Goal: Transaction & Acquisition: Obtain resource

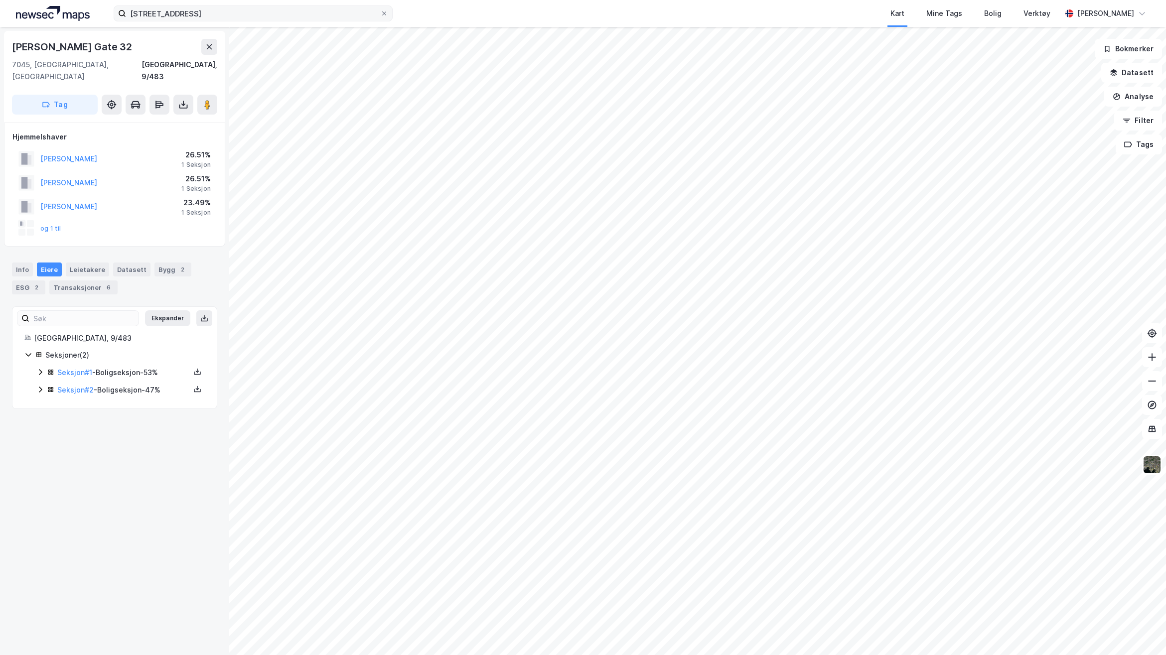
click at [160, 15] on label "[STREET_ADDRESS]" at bounding box center [253, 13] width 279 height 16
click at [160, 15] on input "9/483, Trondheim" at bounding box center [253, 13] width 254 height 15
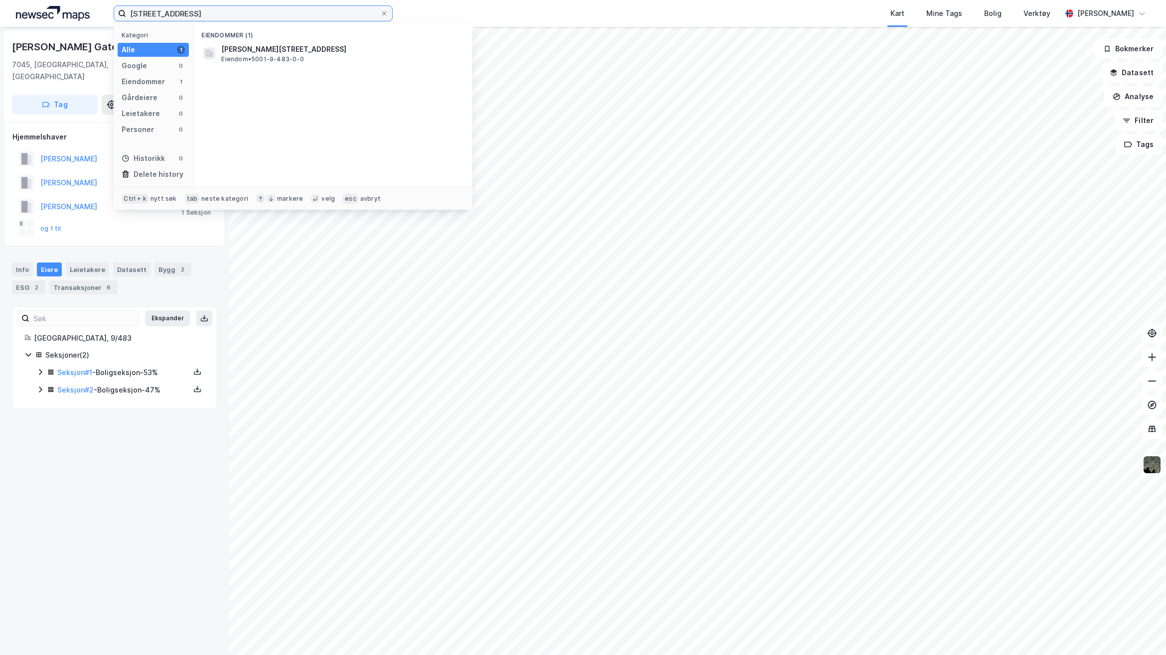
drag, startPoint x: 35, startPoint y: 8, endPoint x: -35, endPoint y: 5, distance: 69.8
click at [0, 5] on html "9/483, Trondheim Kategori Alle 1 Google 0 Eiendommer 1 Gårdeiere 0 Leietakere 0…" at bounding box center [583, 327] width 1166 height 655
type input "Bergsbakken 19, Trondheim"
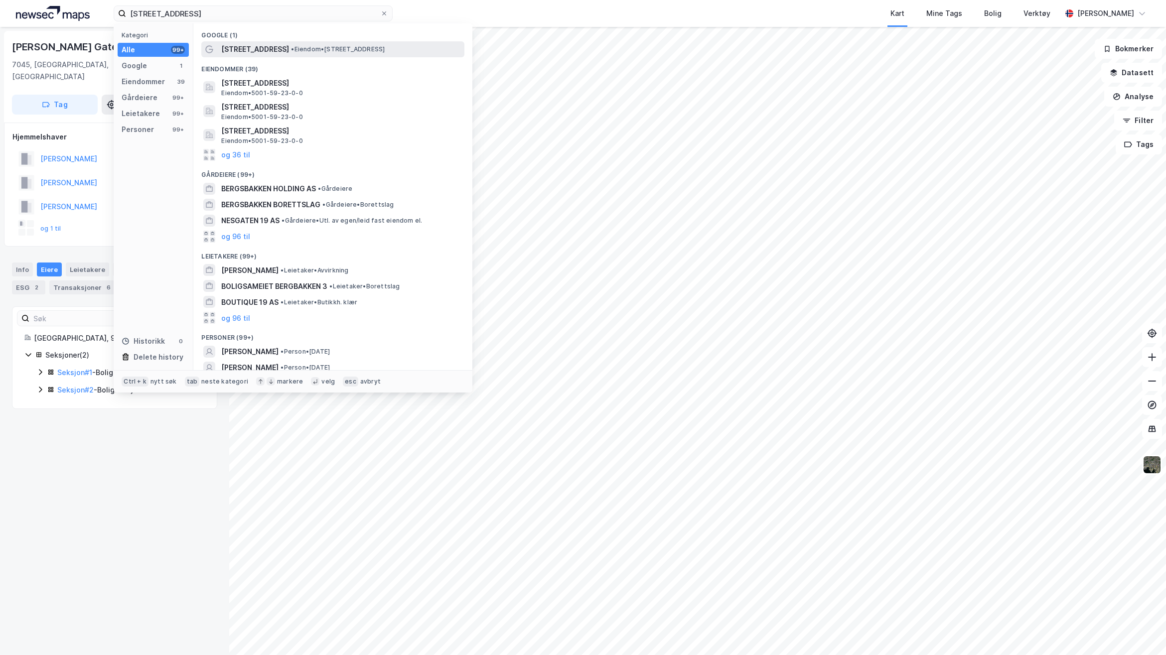
click at [289, 43] on div "Bergsbakken 19 • Eiendom • Bergsbakken 19, 7052 Trondheim" at bounding box center [341, 49] width 241 height 12
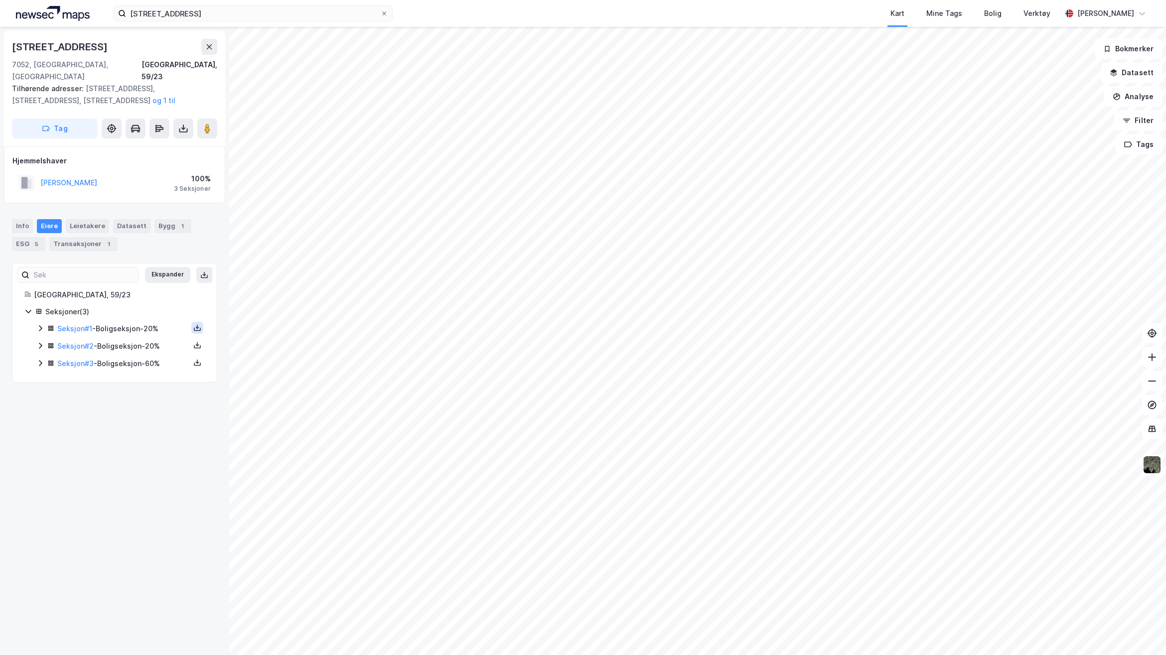
click at [193, 324] on icon at bounding box center [197, 328] width 8 height 8
click at [121, 292] on div "Grunnbok" at bounding box center [137, 298] width 33 height 12
click at [193, 324] on icon at bounding box center [197, 328] width 8 height 8
click at [155, 288] on div "Grunnbok" at bounding box center [143, 298] width 88 height 24
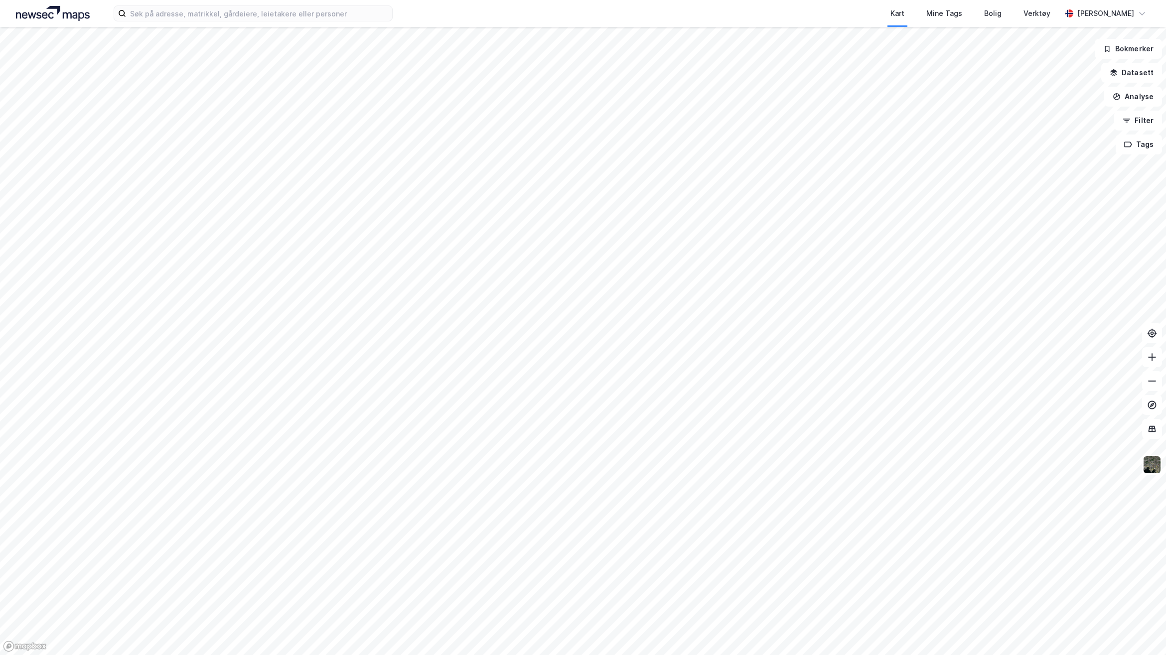
click at [282, 23] on div "Kart Mine Tags Bolig Verktøy [PERSON_NAME]" at bounding box center [583, 13] width 1166 height 27
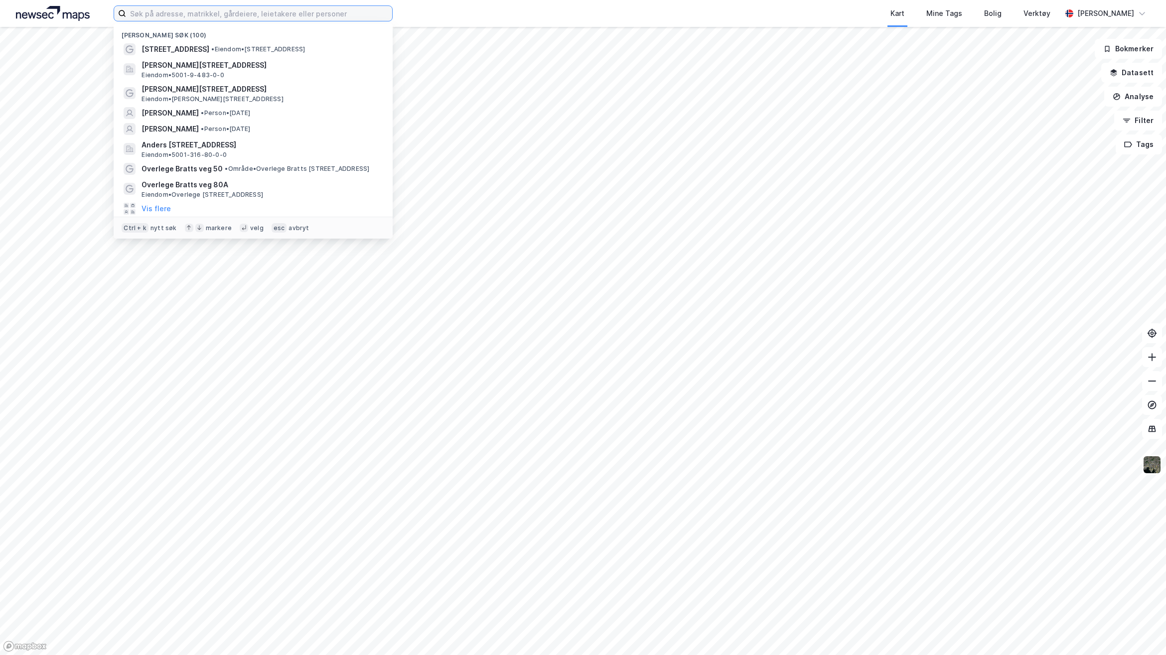
click at [269, 11] on input at bounding box center [259, 13] width 266 height 15
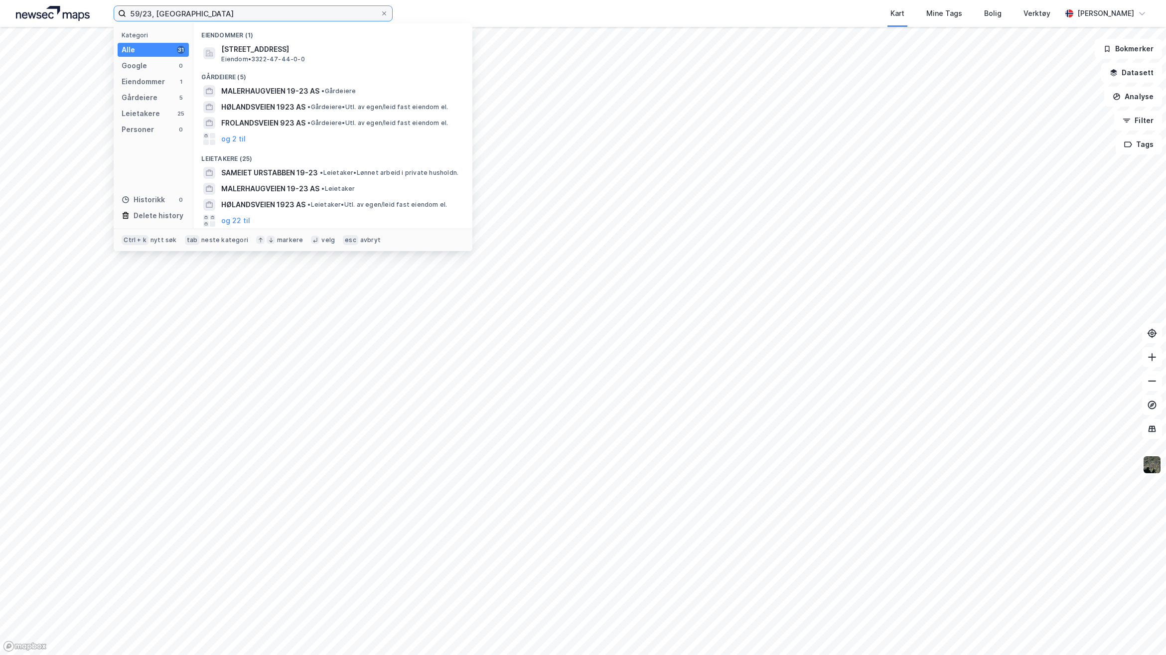
type input "59/23, [GEOGRAPHIC_DATA]"
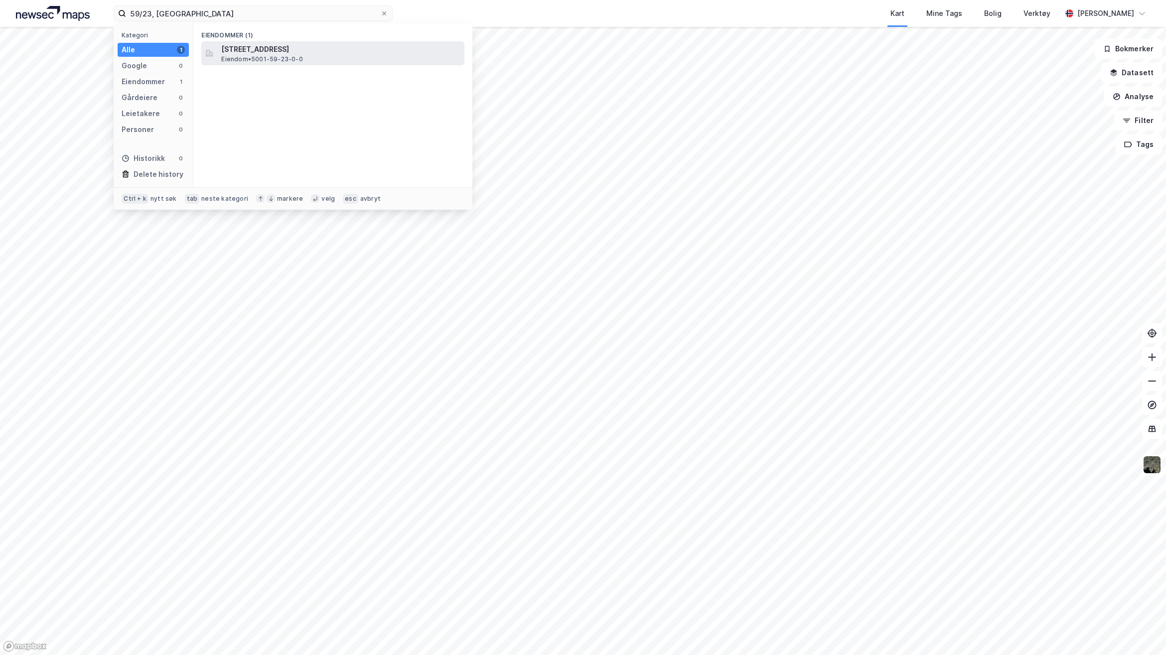
click at [279, 43] on span "[STREET_ADDRESS]" at bounding box center [340, 49] width 239 height 12
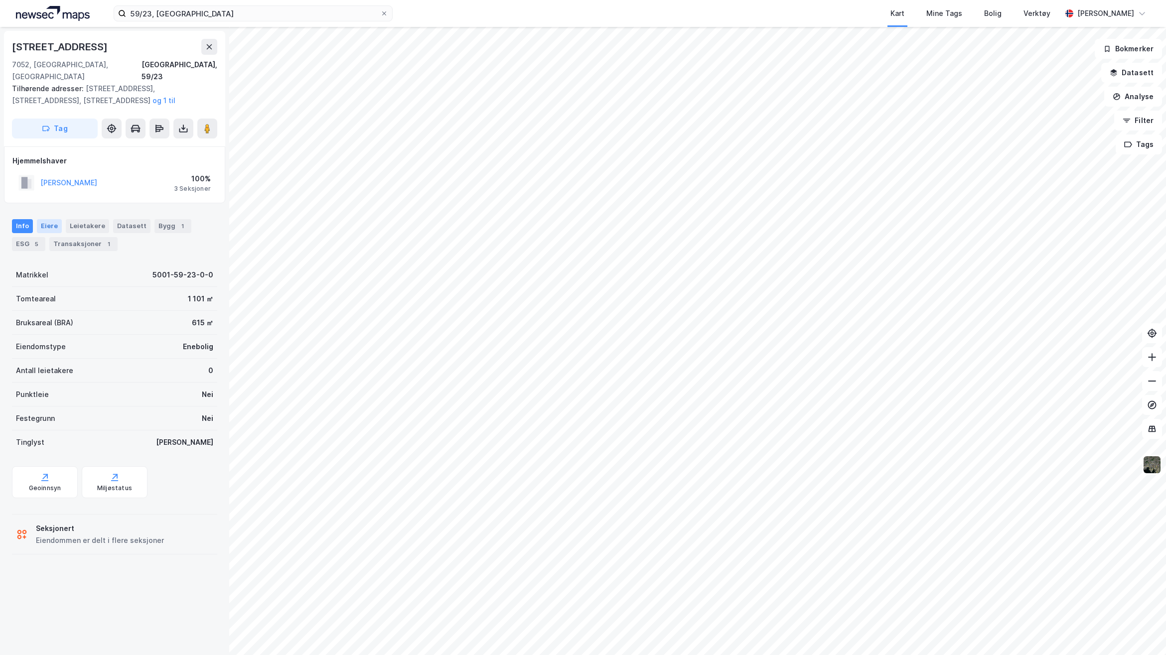
click at [45, 219] on div "Eiere" at bounding box center [49, 226] width 25 height 14
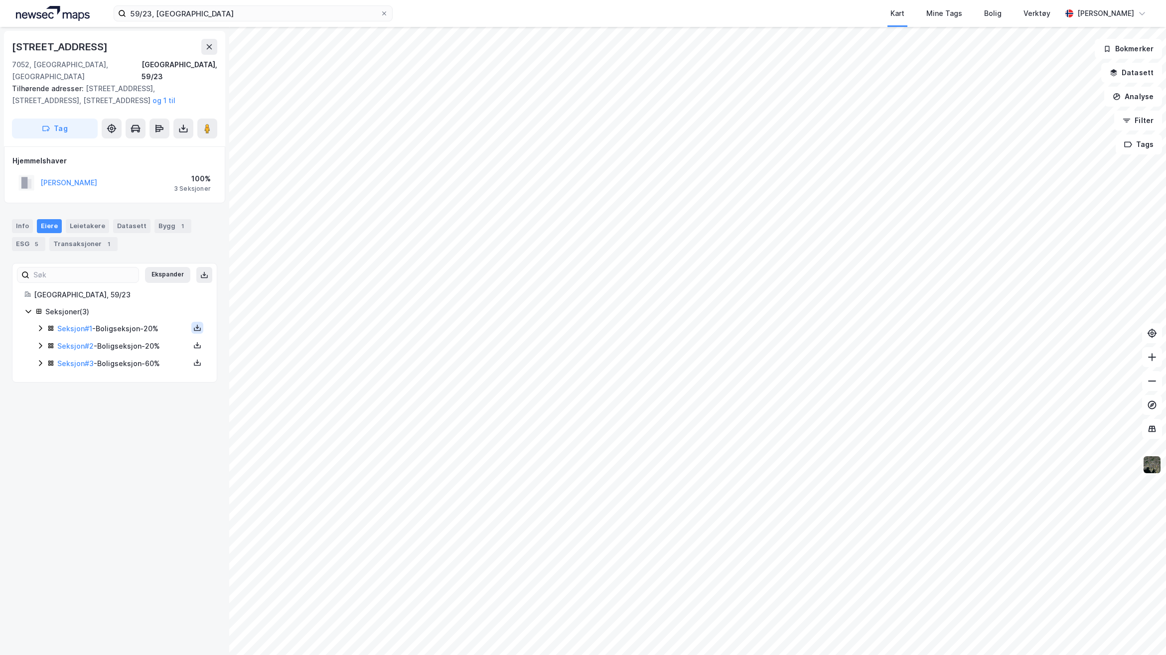
click at [193, 324] on icon at bounding box center [197, 328] width 8 height 8
click at [133, 292] on div "Grunnbok" at bounding box center [137, 298] width 33 height 12
click at [191, 340] on button at bounding box center [197, 345] width 12 height 12
click at [140, 310] on div "Grunnbok" at bounding box center [137, 316] width 33 height 12
click at [194, 340] on div "Seksjon # 2 - Boligseksjon - 20%" at bounding box center [125, 346] width 157 height 12
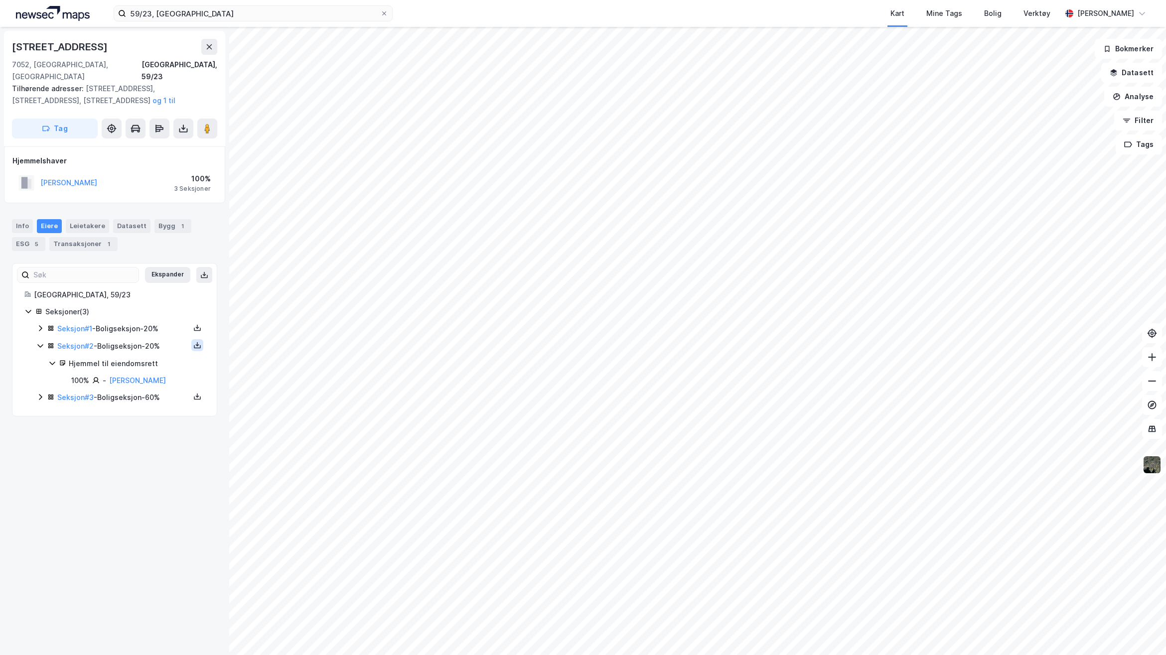
click at [194, 345] on icon at bounding box center [197, 346] width 7 height 3
click at [158, 314] on div "Grunnbok" at bounding box center [143, 316] width 88 height 24
click at [143, 458] on div "[STREET_ADDRESS], 59/23 Tilhørende adresser: [STREET_ADDRESS], [STREET_ADDRESS]…" at bounding box center [114, 341] width 229 height 628
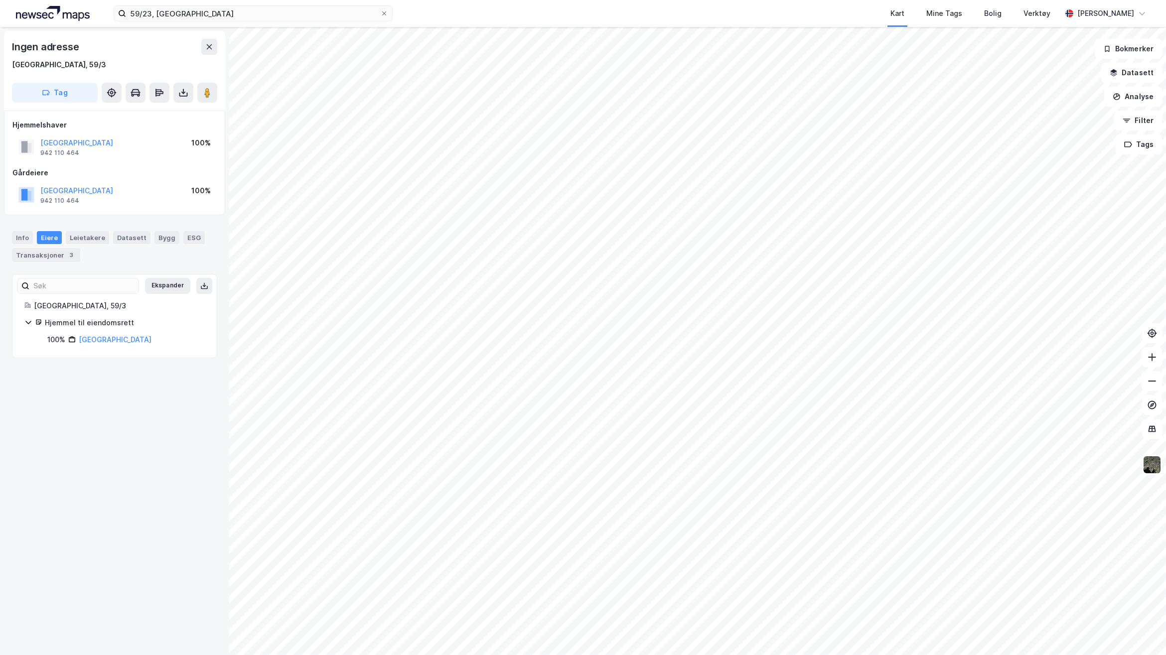
click at [146, 422] on div "Ingen adresse [GEOGRAPHIC_DATA], 59/3 Tag Hjemmelshaver [GEOGRAPHIC_DATA] 942 1…" at bounding box center [114, 341] width 229 height 628
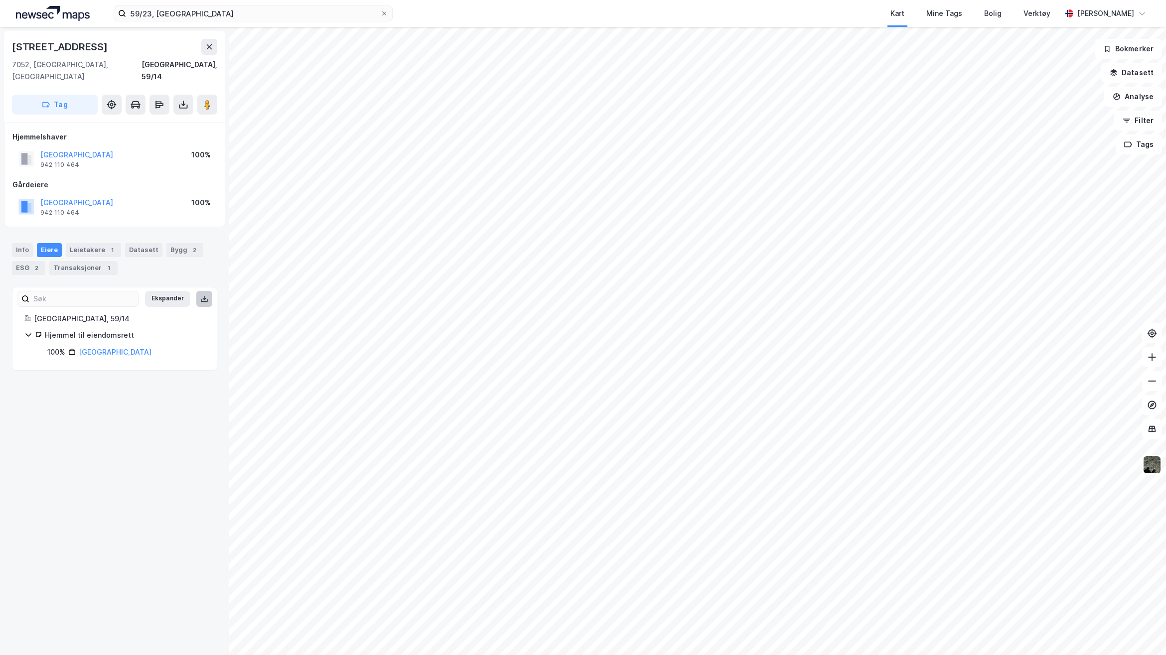
click at [200, 295] on icon at bounding box center [204, 299] width 8 height 8
click at [180, 95] on button at bounding box center [183, 105] width 20 height 20
click at [152, 121] on div "Last ned grunnbok" at bounding box center [134, 125] width 58 height 8
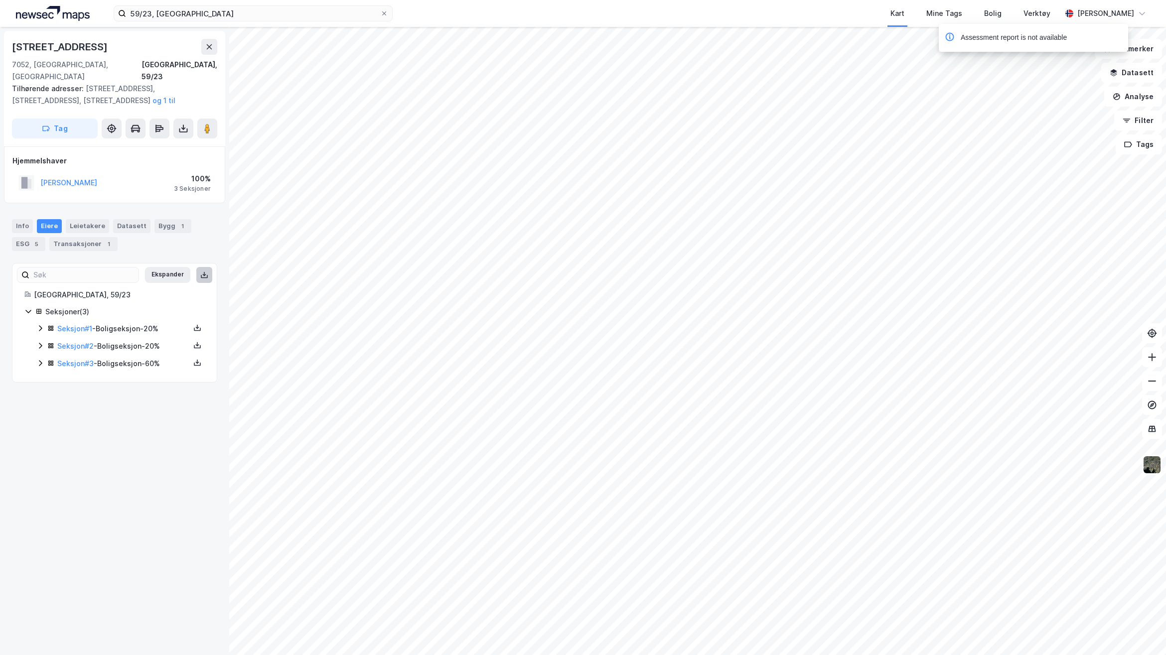
click at [199, 267] on button at bounding box center [204, 275] width 16 height 16
click at [177, 119] on button at bounding box center [183, 129] width 20 height 20
click at [161, 144] on div "Last ned grunnbok" at bounding box center [134, 148] width 58 height 8
